Goal: Information Seeking & Learning: Learn about a topic

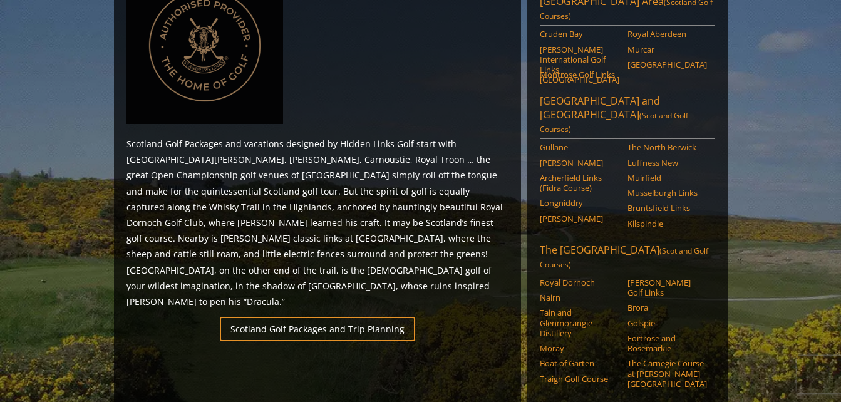
scroll to position [626, 0]
click at [551, 278] on link "Royal Dornoch" at bounding box center [580, 283] width 80 height 10
click at [653, 278] on link "Castle Stuart Golf Links" at bounding box center [668, 288] width 80 height 21
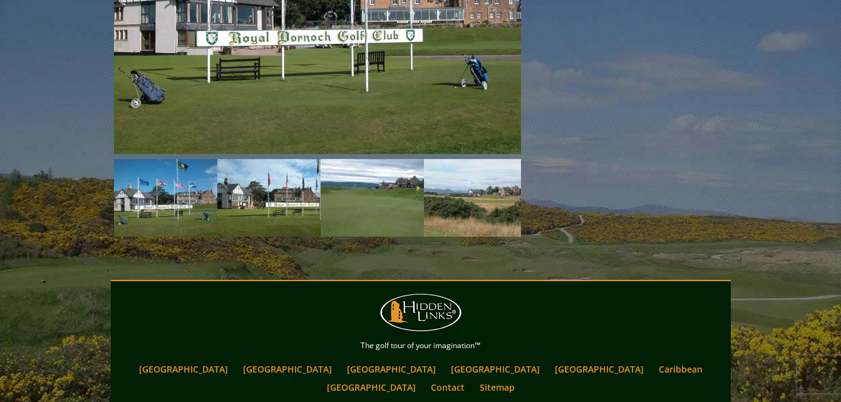
scroll to position [1277, 0]
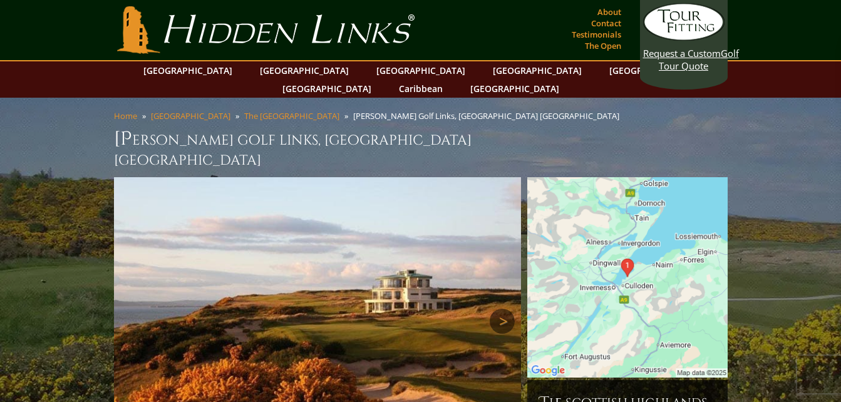
click at [504, 309] on link "Next" at bounding box center [502, 321] width 25 height 25
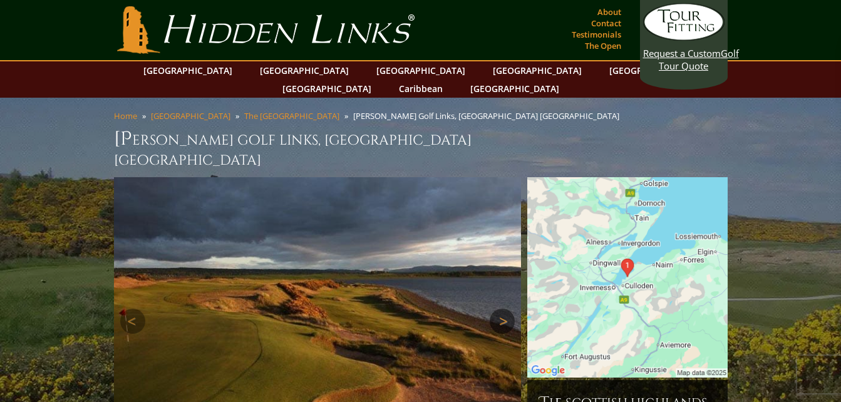
click at [502, 309] on link "Next" at bounding box center [502, 321] width 25 height 25
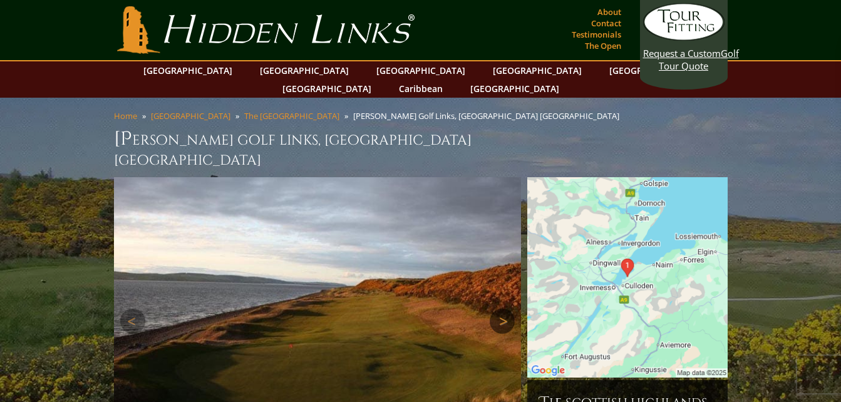
click at [502, 309] on link "Next" at bounding box center [502, 321] width 25 height 25
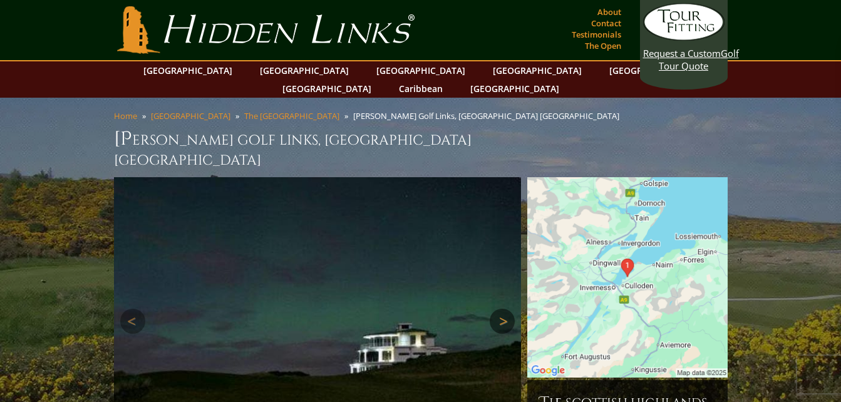
click at [502, 309] on link "Next" at bounding box center [502, 321] width 25 height 25
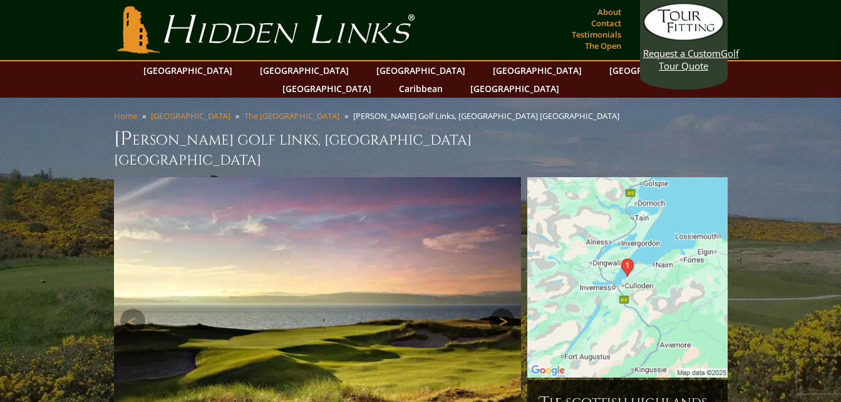
click at [502, 309] on link "Next" at bounding box center [502, 321] width 25 height 25
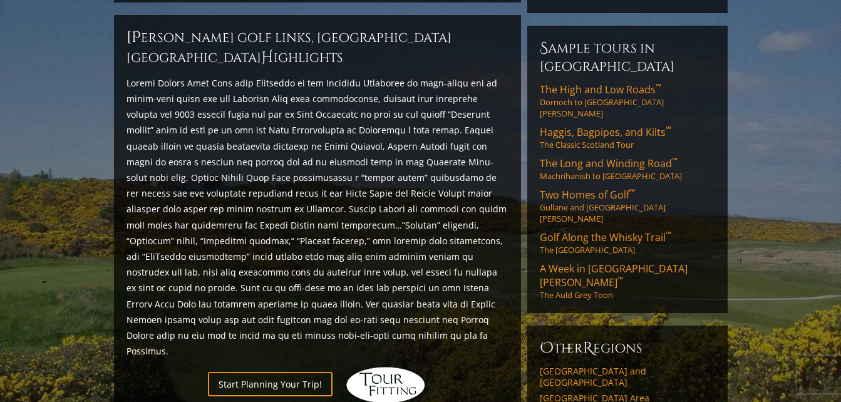
scroll to position [564, 0]
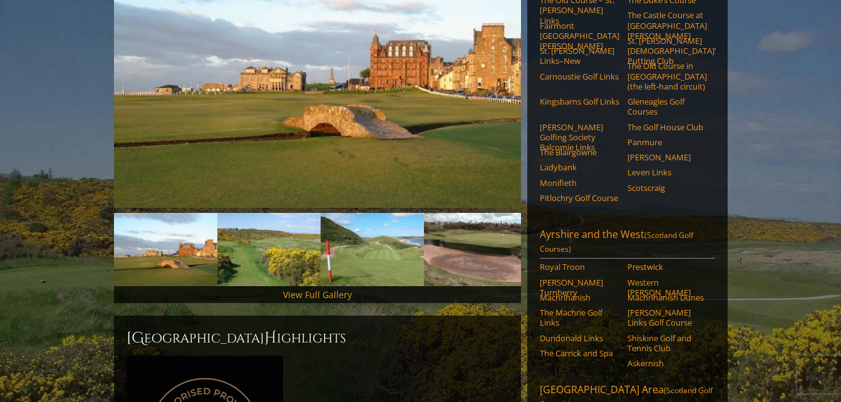
scroll to position [251, 0]
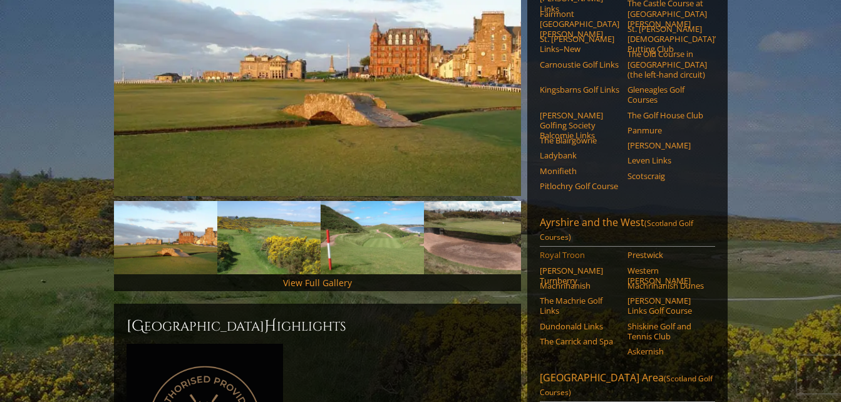
click at [559, 250] on link "Royal Troon" at bounding box center [580, 255] width 80 height 10
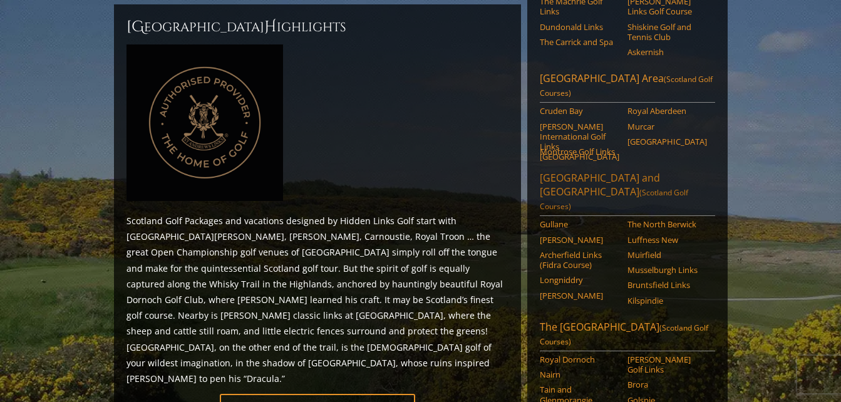
scroll to position [626, 0]
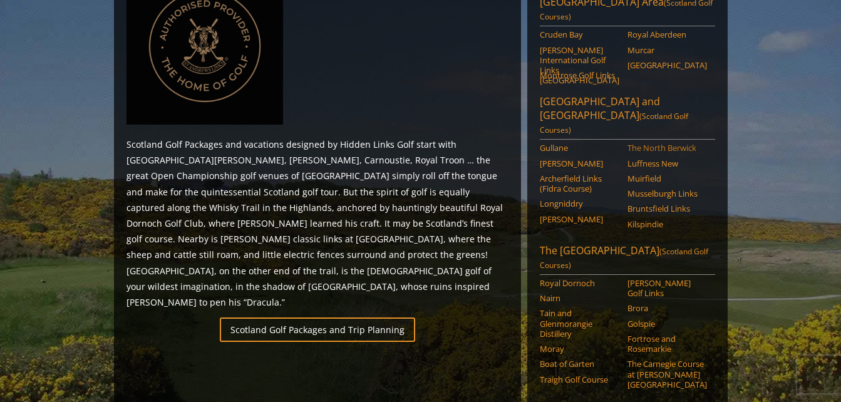
click at [666, 143] on link "The North Berwick" at bounding box center [668, 148] width 80 height 10
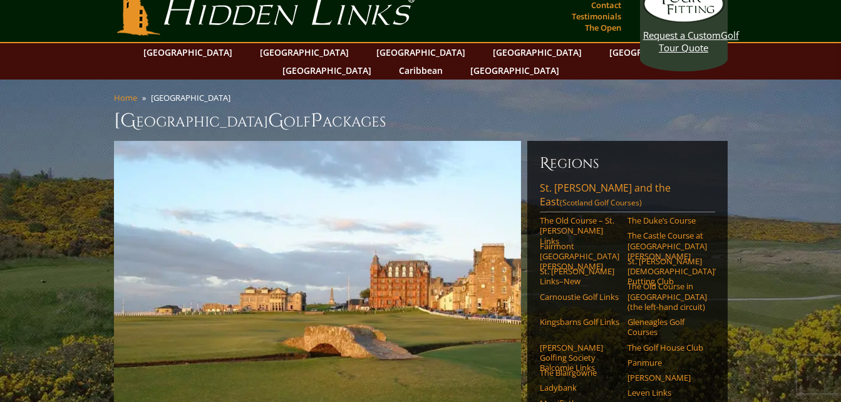
scroll to position [0, 0]
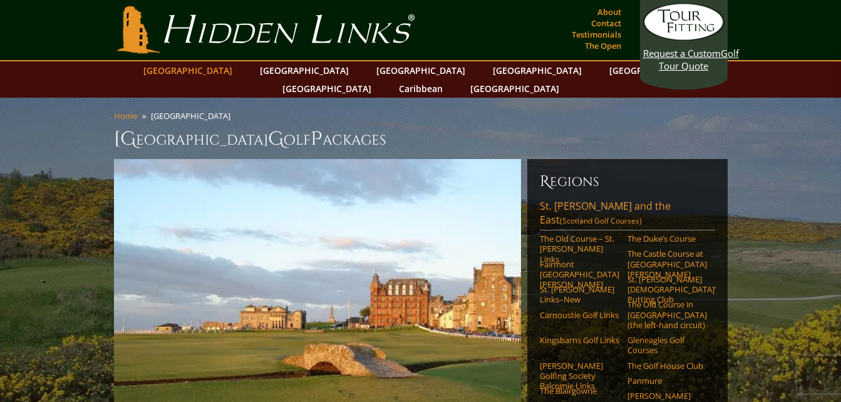
click at [224, 72] on link "[GEOGRAPHIC_DATA]" at bounding box center [187, 70] width 101 height 18
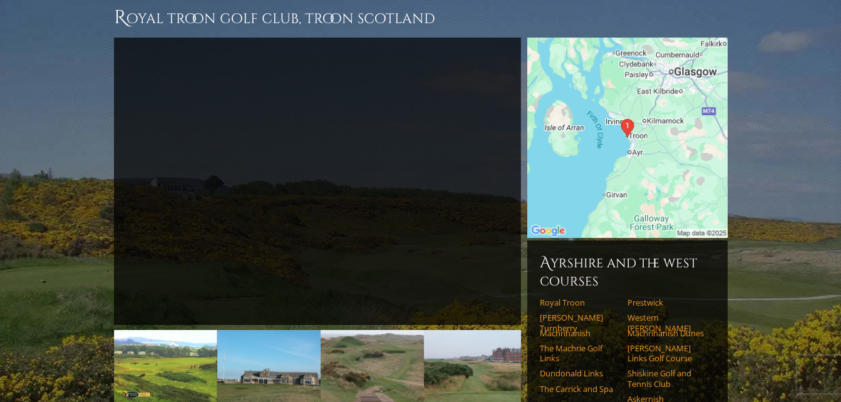
scroll to position [125, 0]
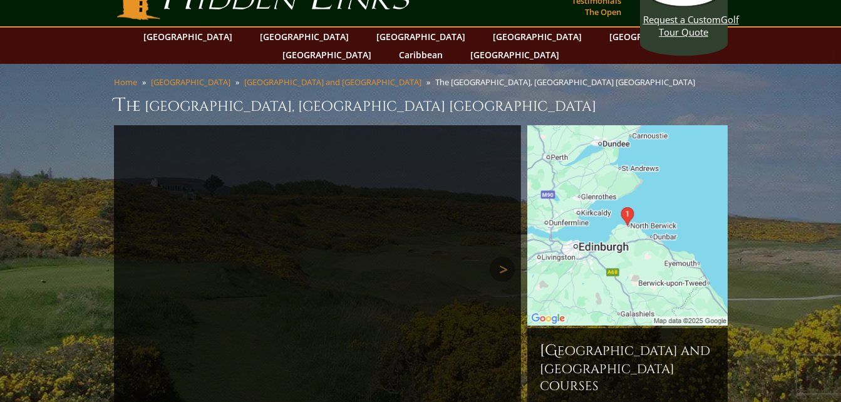
scroll to position [63, 0]
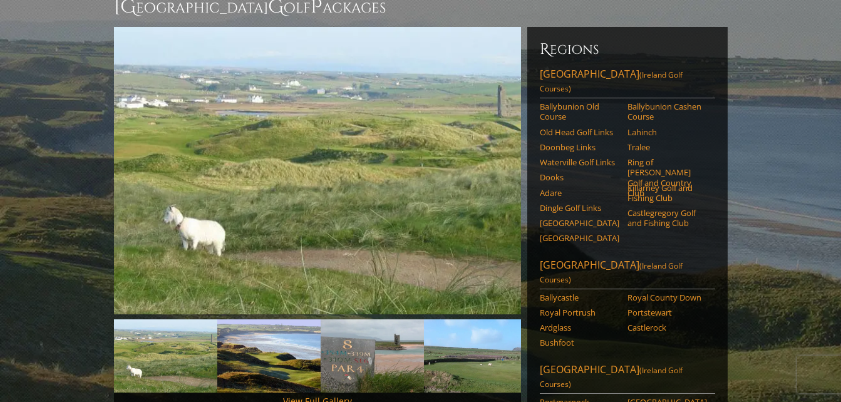
scroll to position [125, 0]
